Goal: Transaction & Acquisition: Purchase product/service

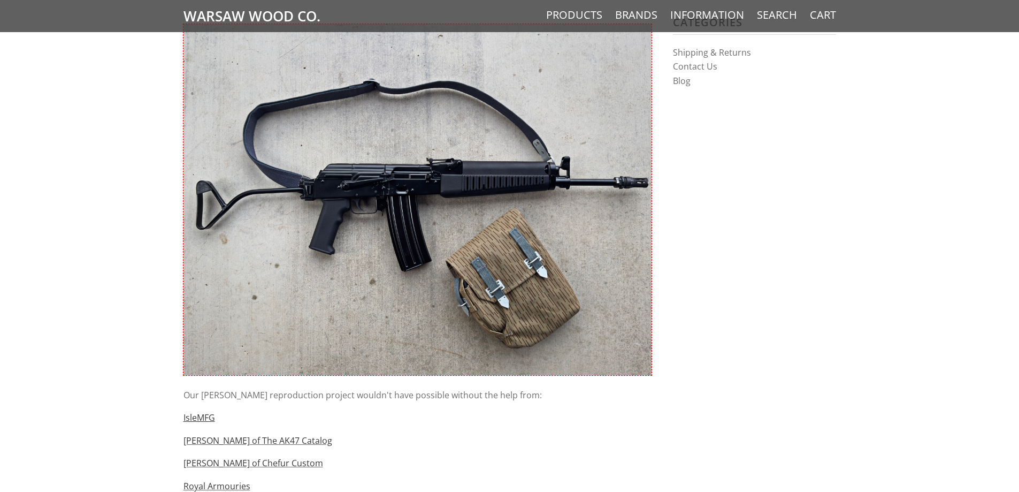
scroll to position [237, 0]
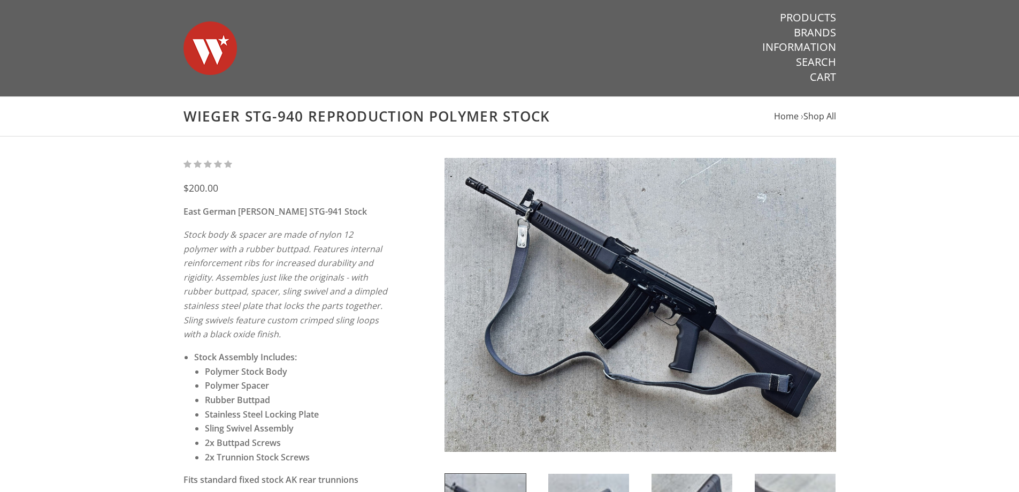
scroll to position [267, 0]
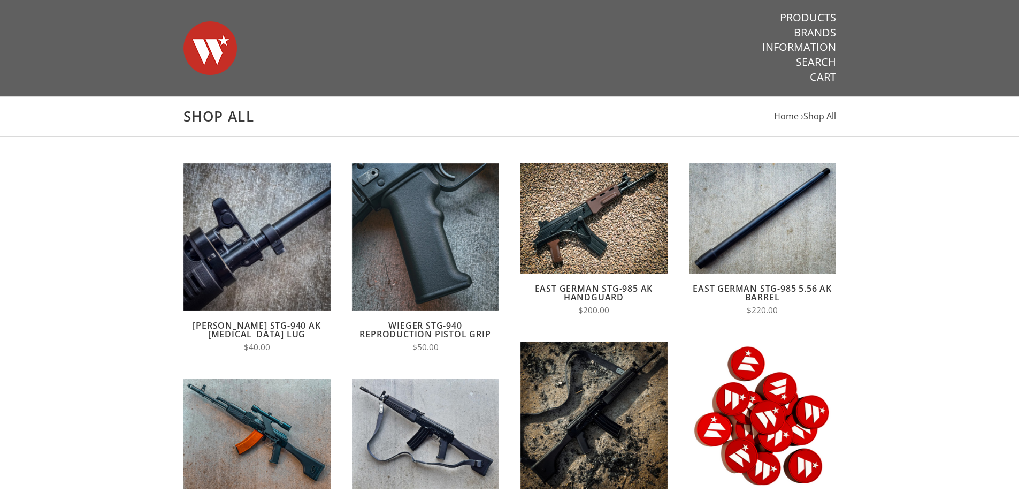
scroll to position [107, 0]
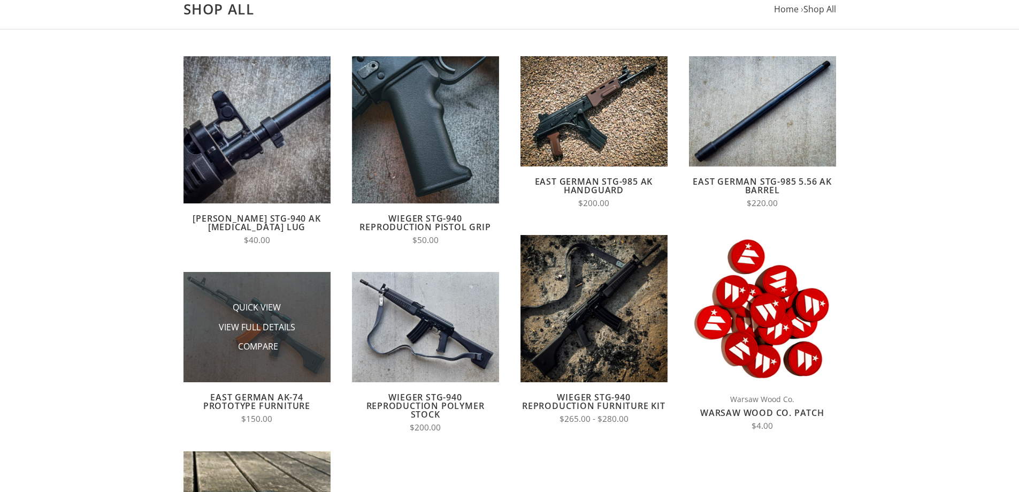
click at [272, 288] on img at bounding box center [256, 327] width 147 height 110
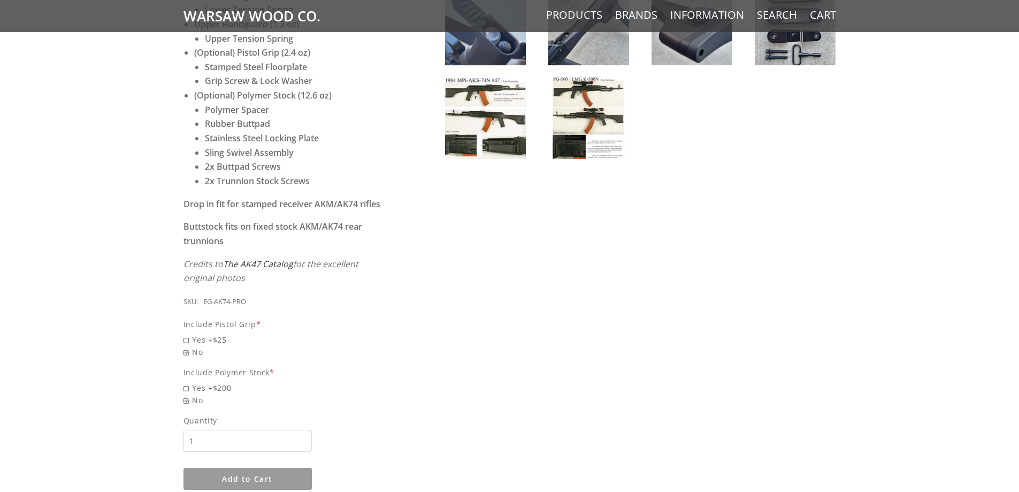
scroll to position [642, 0]
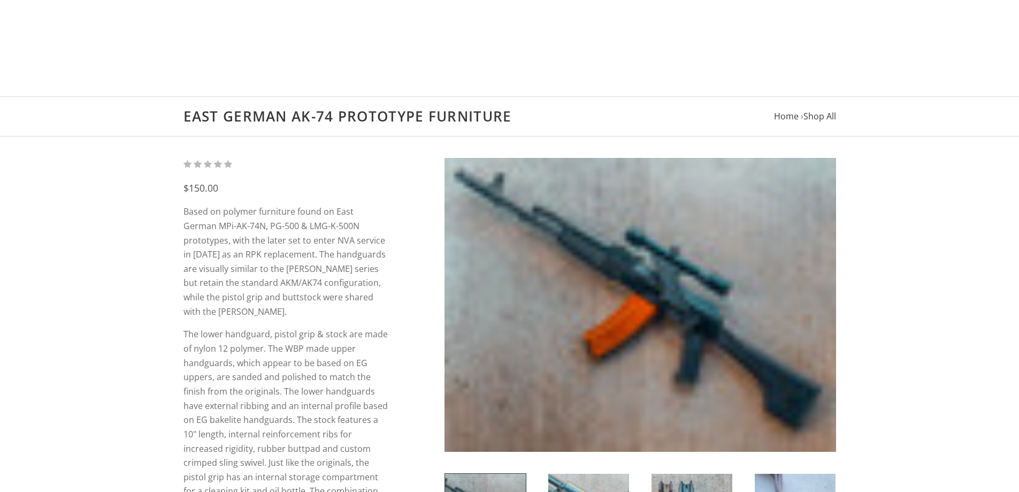
scroll to position [642, 0]
